Goal: Book appointment/travel/reservation

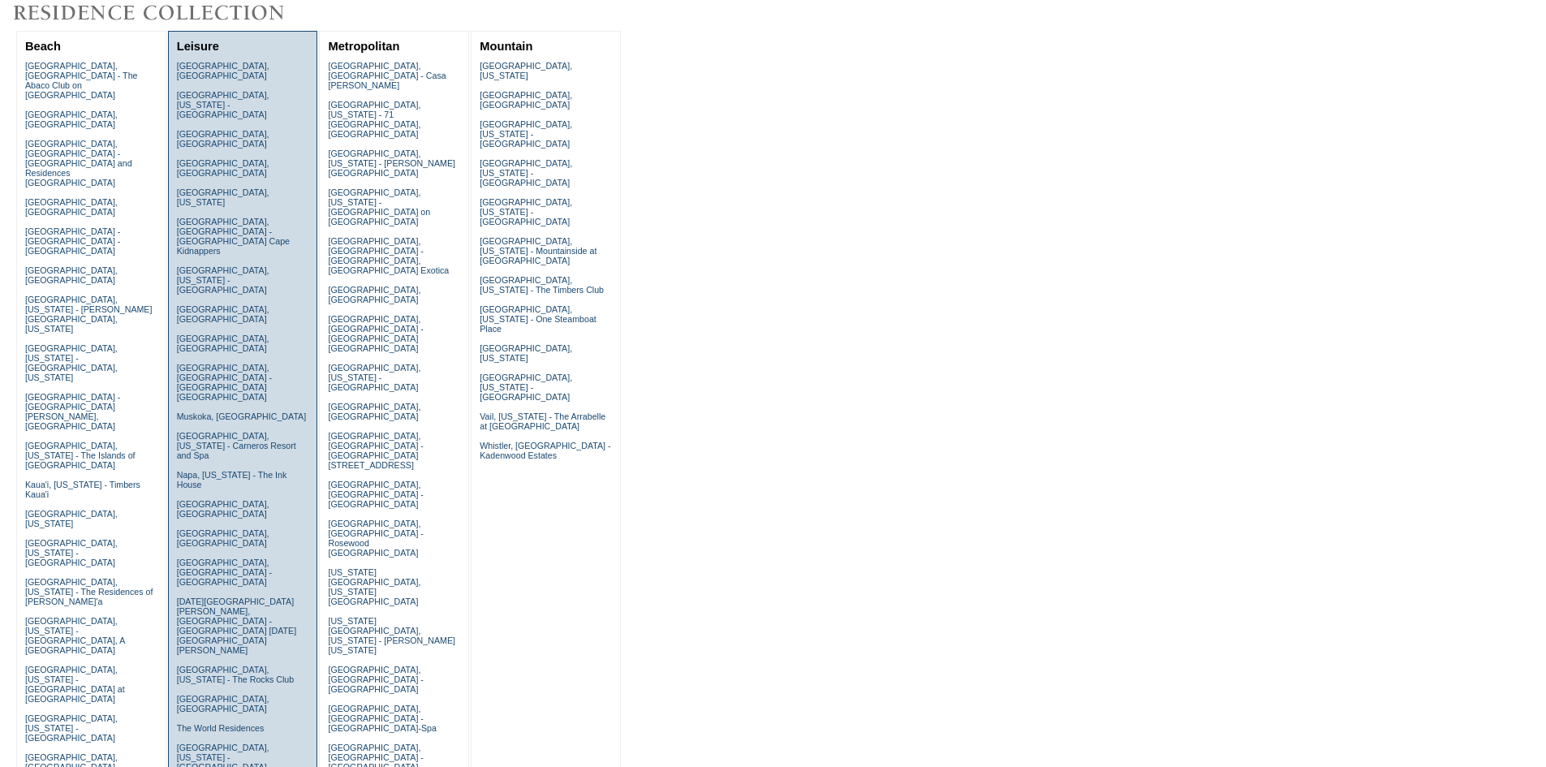
scroll to position [649, 0]
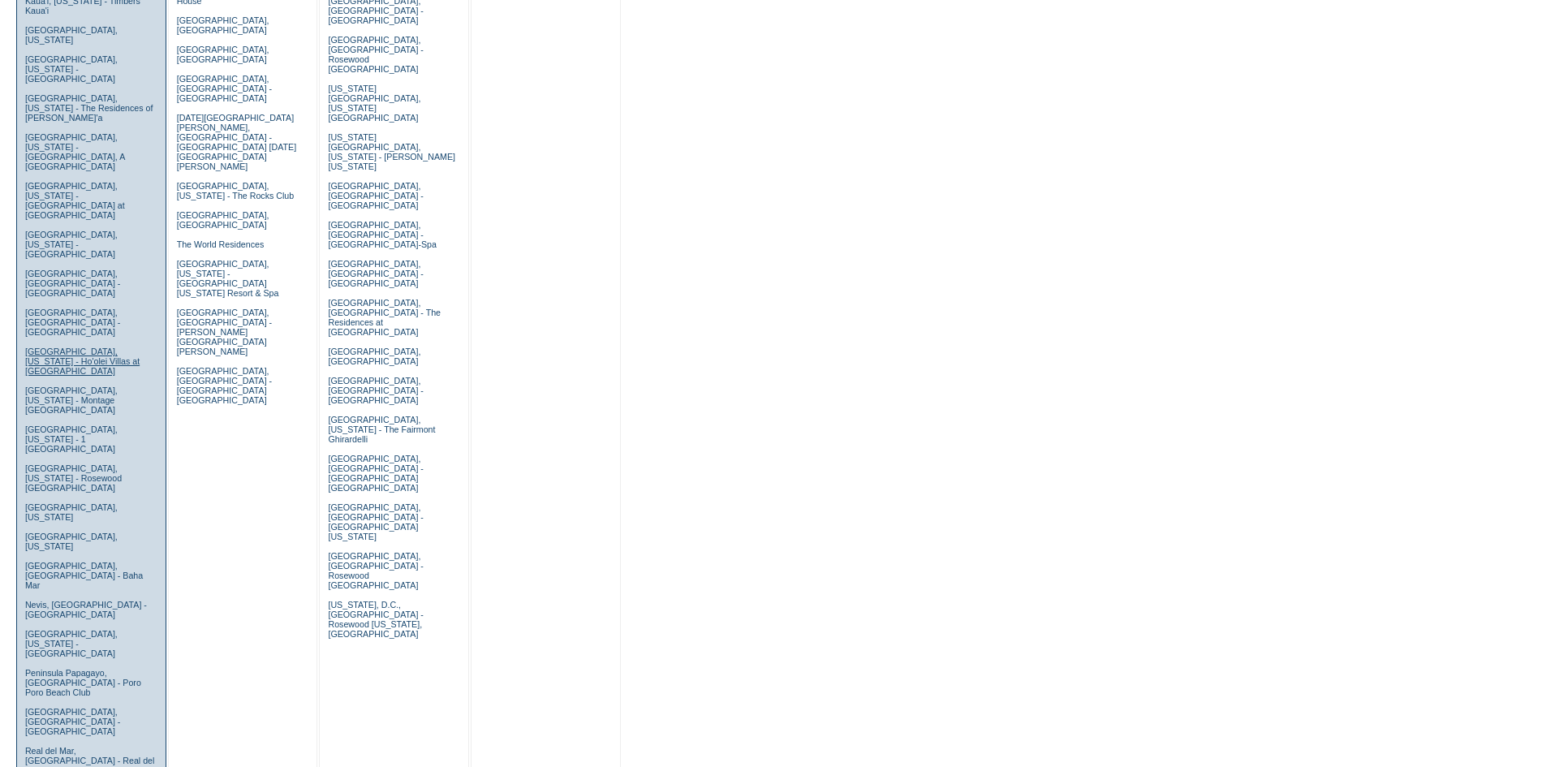
click at [60, 347] on link "[GEOGRAPHIC_DATA], [US_STATE] - Ho'olei Villas at [GEOGRAPHIC_DATA]" at bounding box center [82, 361] width 114 height 29
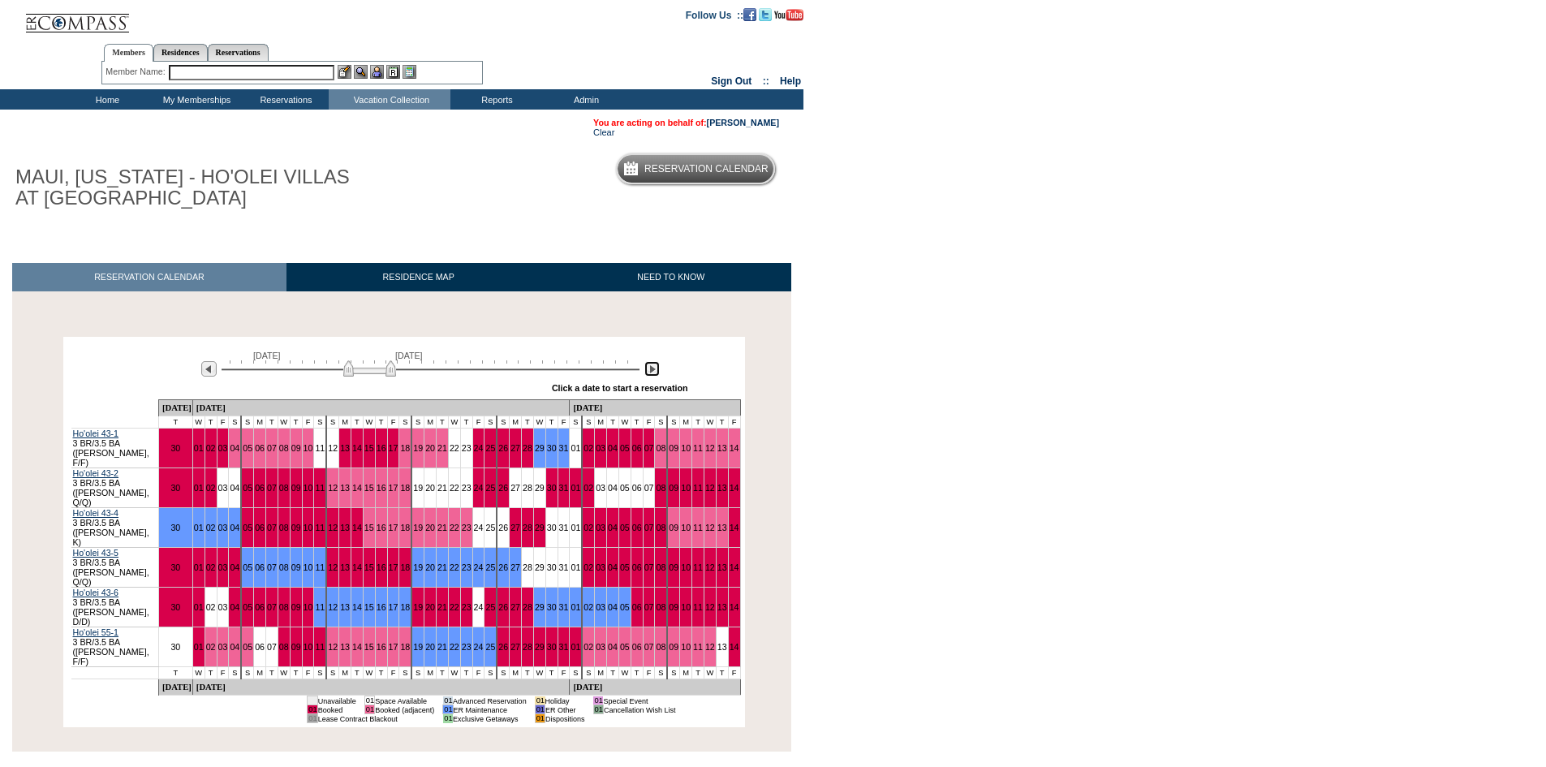
click at [651, 372] on img at bounding box center [651, 368] width 15 height 15
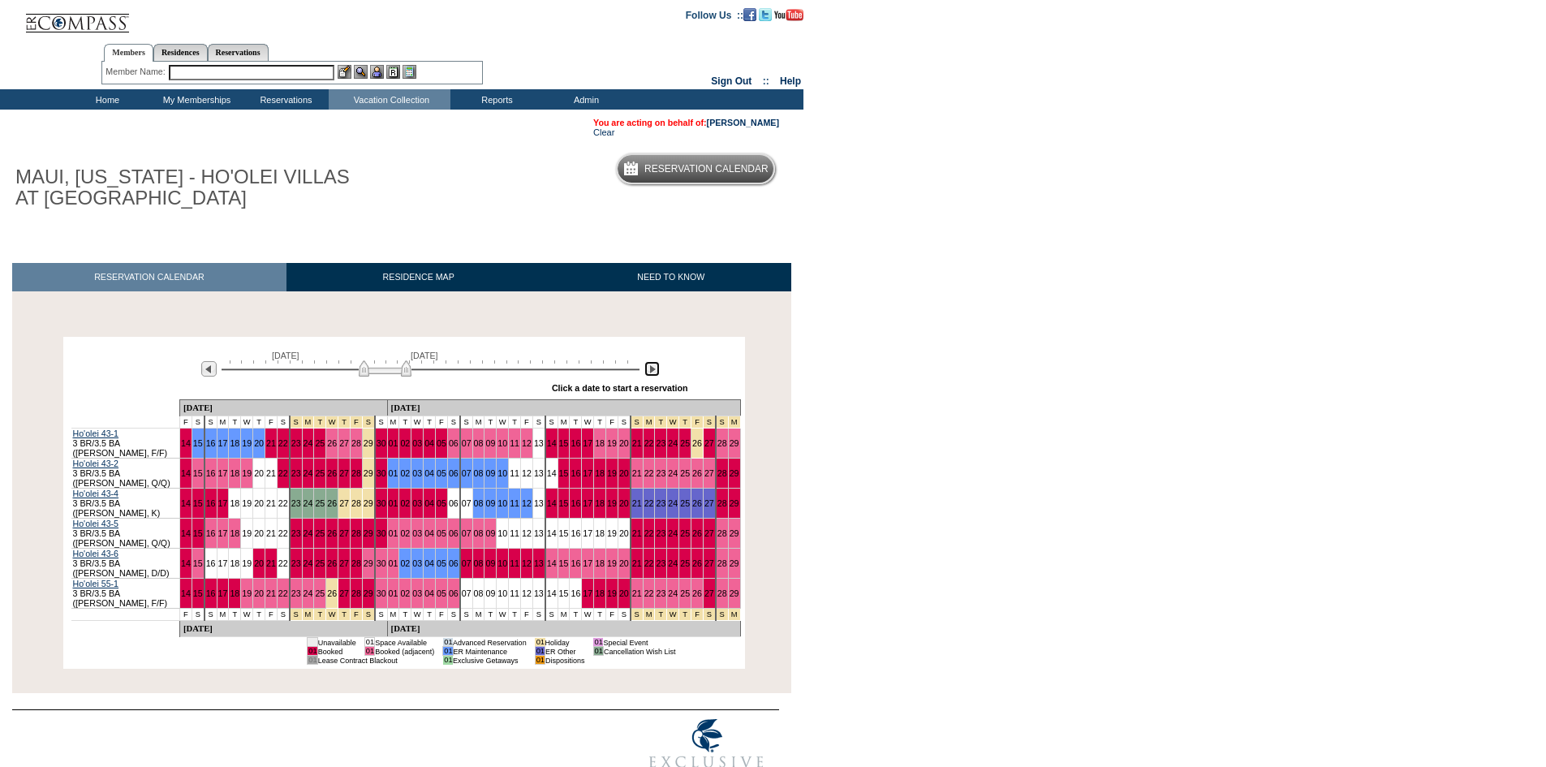
click at [651, 372] on img at bounding box center [651, 368] width 15 height 15
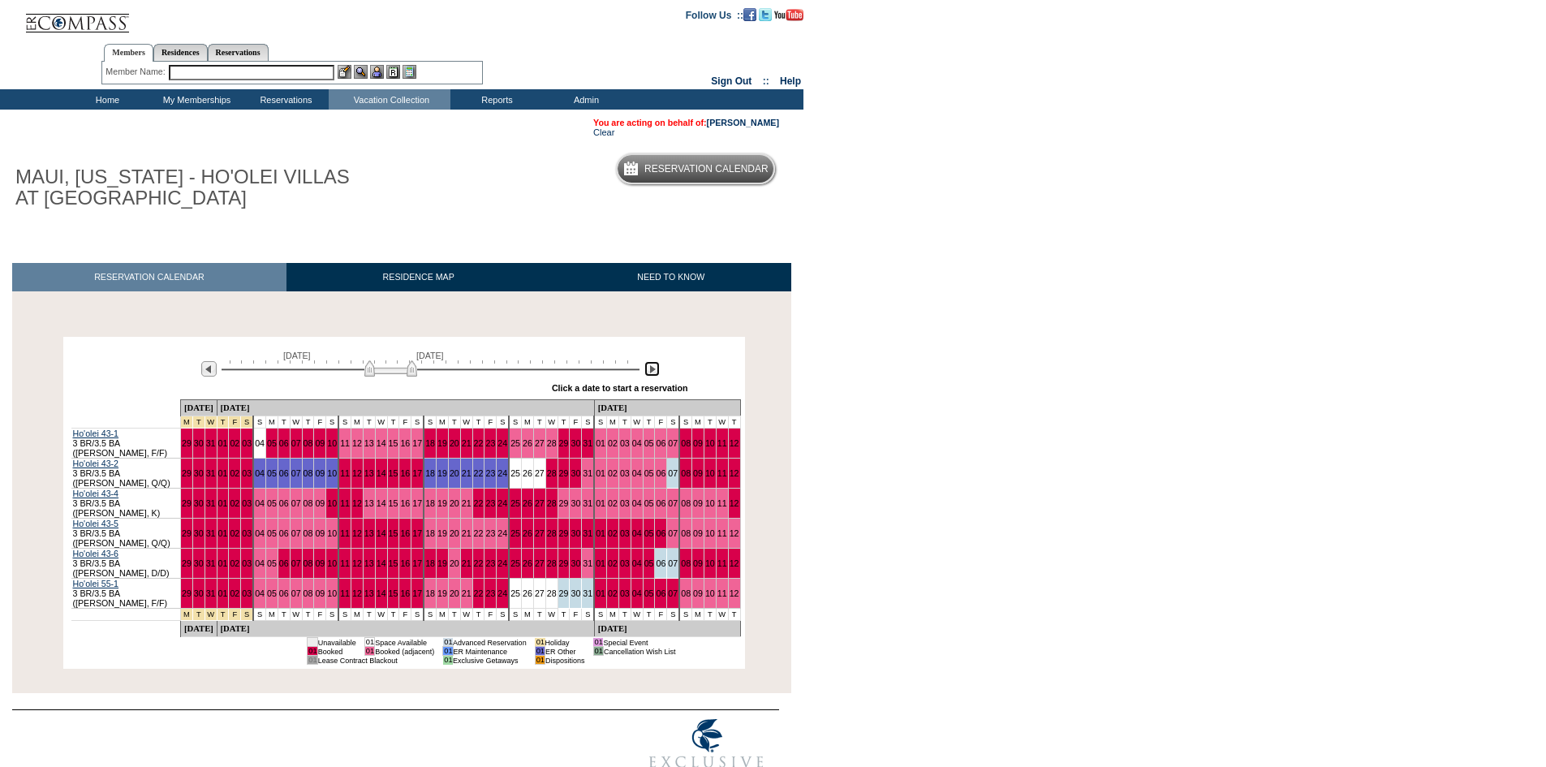
drag, startPoint x: 411, startPoint y: 370, endPoint x: 402, endPoint y: 373, distance: 9.5
click at [402, 373] on img at bounding box center [390, 368] width 53 height 16
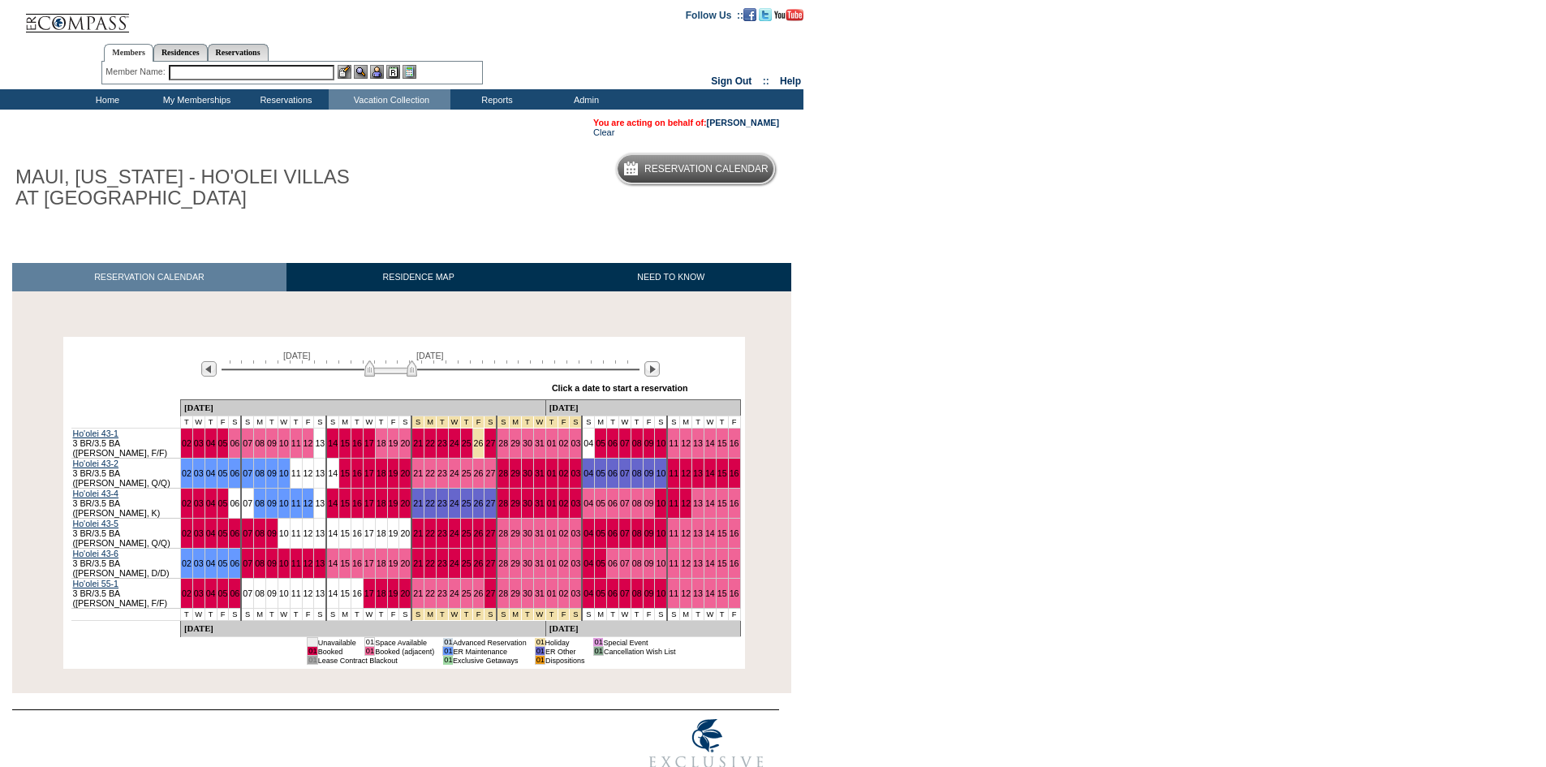
click at [265, 73] on input "text" at bounding box center [252, 72] width 166 height 15
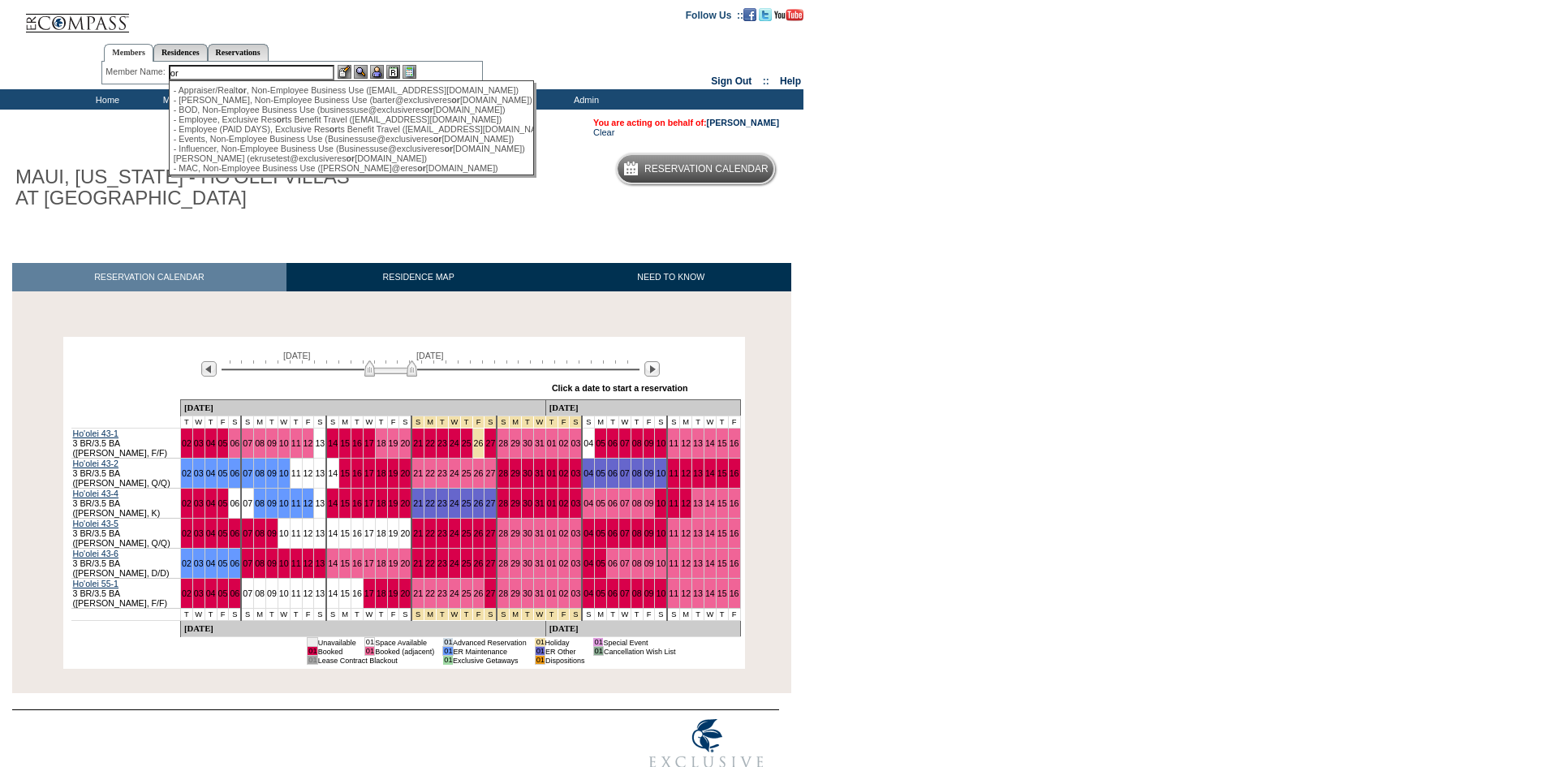
type input "o"
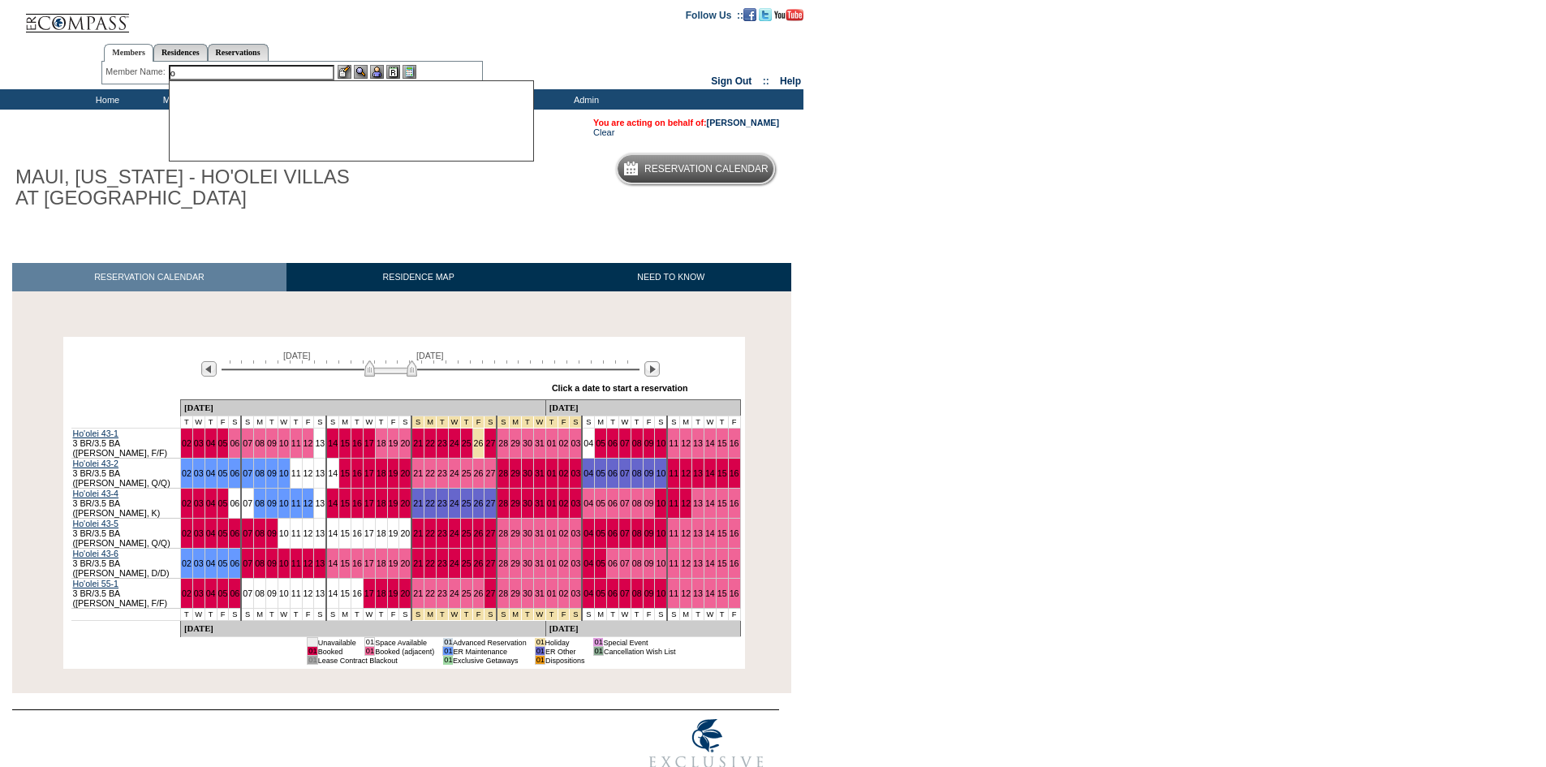
scroll to position [0, 0]
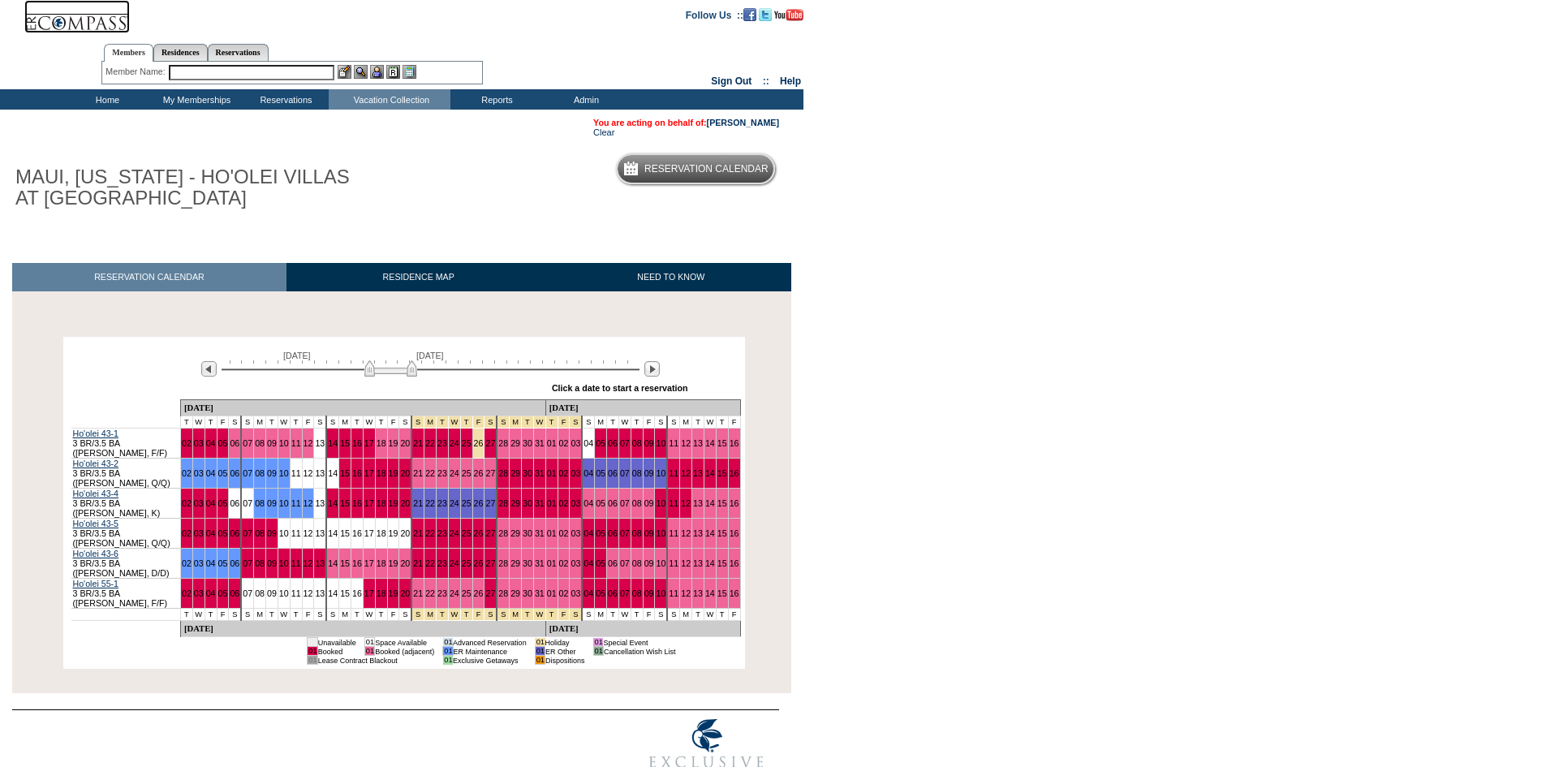
click at [72, 23] on img at bounding box center [77, 16] width 106 height 33
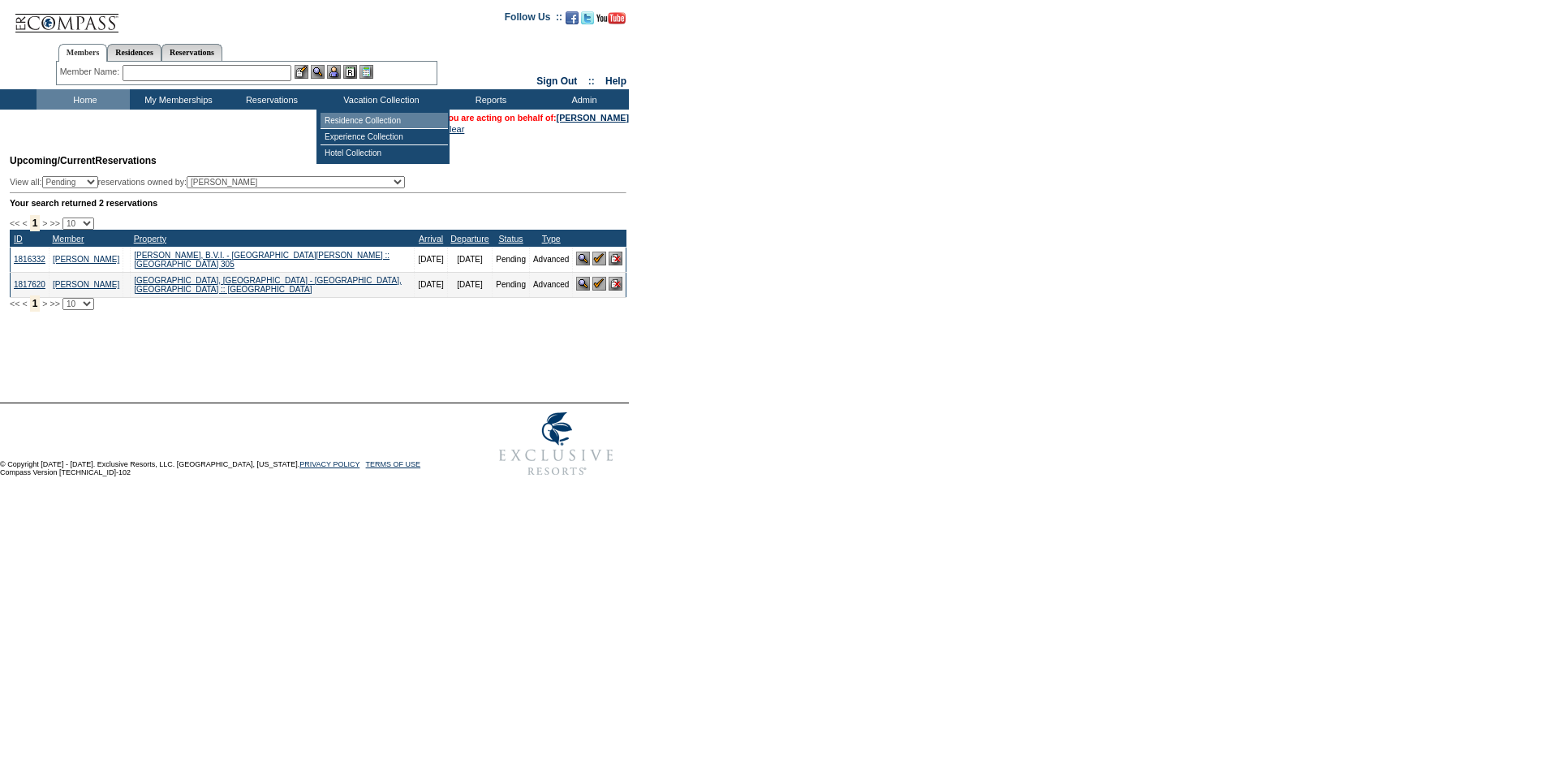
click at [360, 125] on td "Residence Collection" at bounding box center [384, 121] width 127 height 16
